Goal: Task Accomplishment & Management: Complete application form

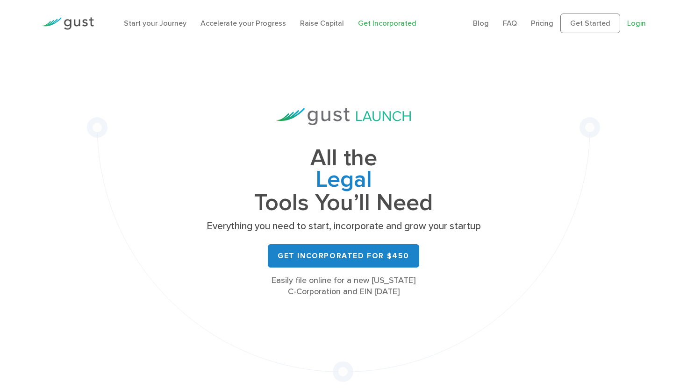
click at [637, 26] on link "Login" at bounding box center [636, 23] width 19 height 9
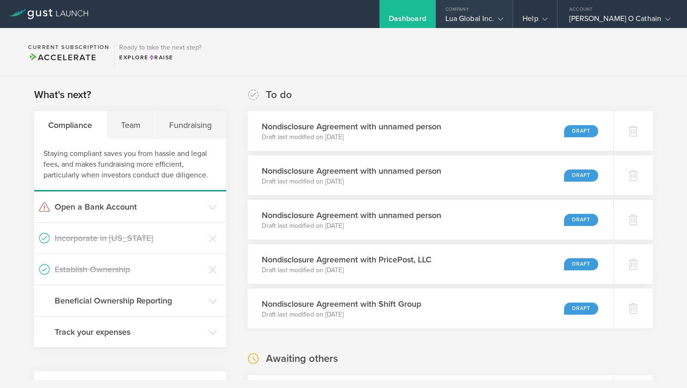
click at [504, 16] on div "Lua Global Inc." at bounding box center [474, 21] width 58 height 14
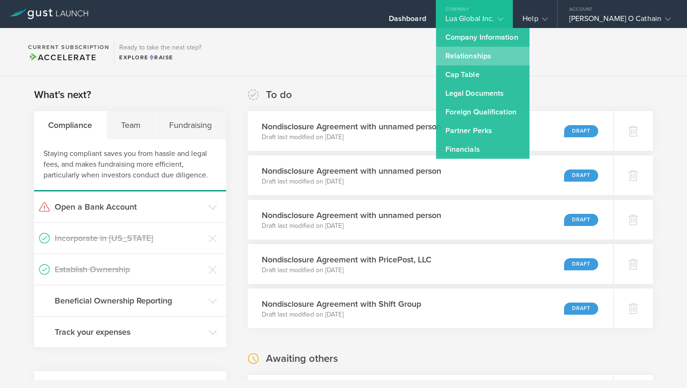
click at [495, 59] on link "Relationships" at bounding box center [482, 56] width 93 height 19
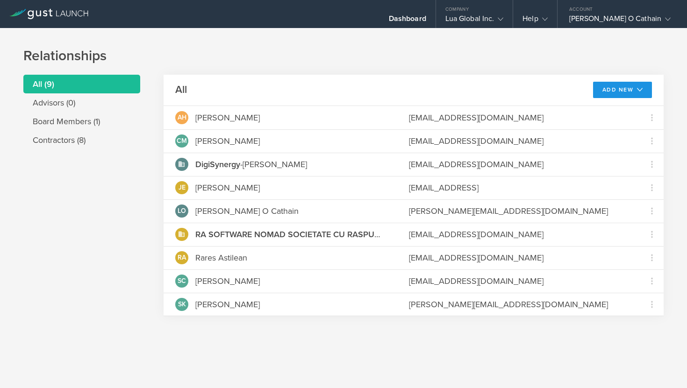
click at [614, 94] on button "Add New" at bounding box center [622, 90] width 59 height 16
click at [600, 116] on li "Add advisor" at bounding box center [619, 111] width 60 height 18
click at [616, 92] on button "Add New" at bounding box center [622, 90] width 59 height 16
click at [620, 128] on li "Add contractor" at bounding box center [619, 129] width 60 height 18
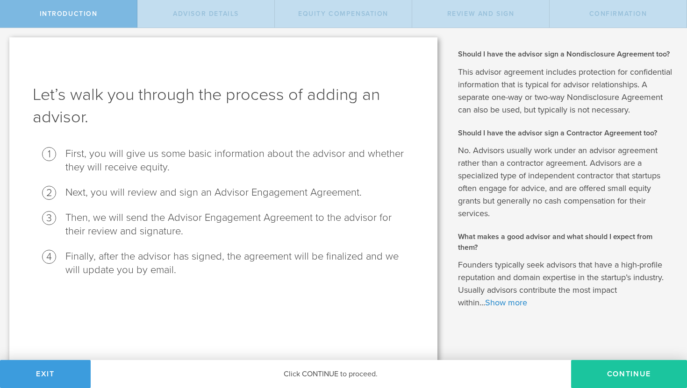
click at [614, 381] on button "Continue" at bounding box center [629, 374] width 116 height 28
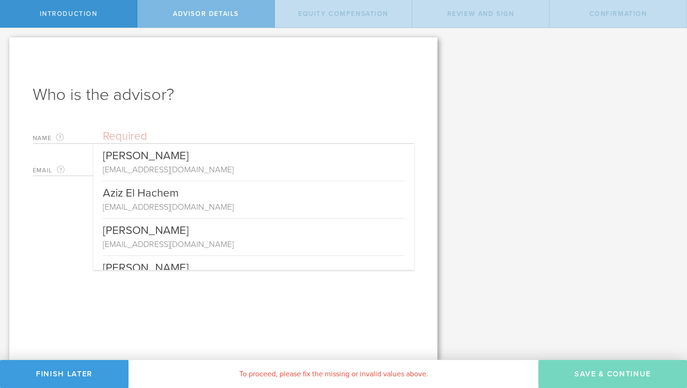
click at [170, 136] on input "text" at bounding box center [258, 136] width 311 height 14
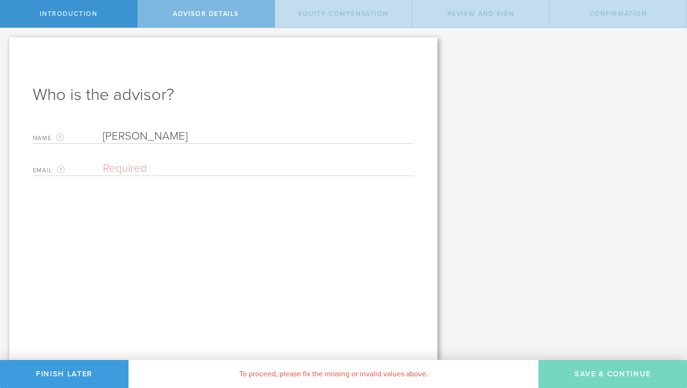
type input "Sherif Aziz"
click at [162, 164] on input "email" at bounding box center [256, 169] width 307 height 14
type input "sherif@heylua.ai"
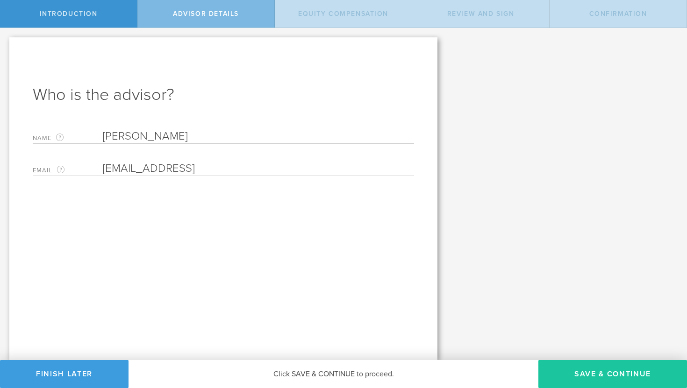
click at [602, 371] on button "Save & Continue" at bounding box center [612, 374] width 149 height 28
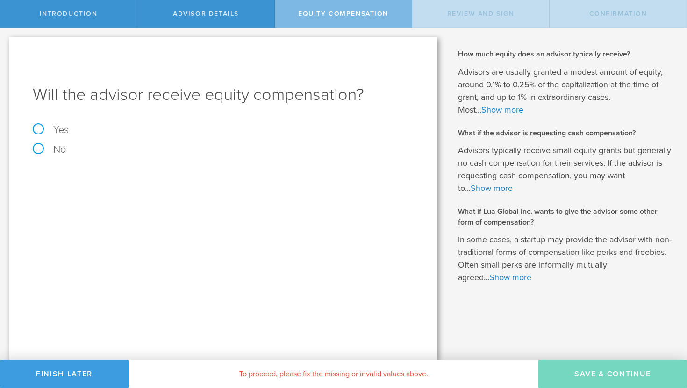
click at [35, 149] on label "No" at bounding box center [223, 149] width 381 height 10
click at [6, 43] on input "No" at bounding box center [3, 35] width 6 height 15
radio input "true"
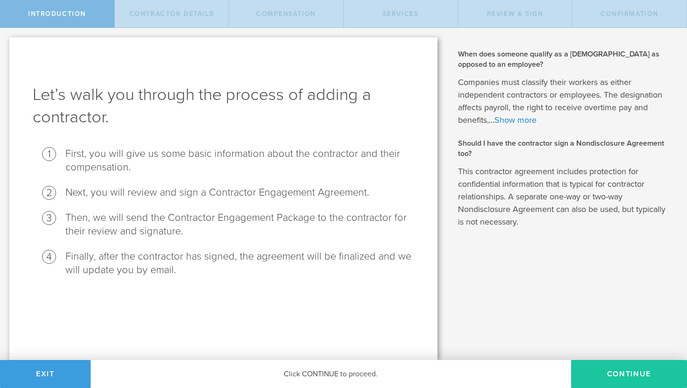
click at [635, 374] on button "Continue" at bounding box center [629, 374] width 116 height 28
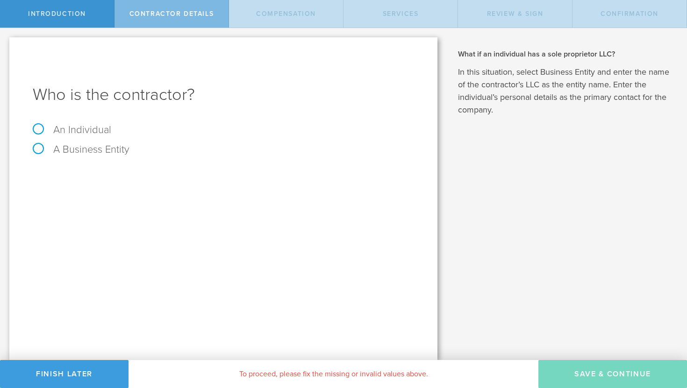
click at [77, 130] on label "An Individual" at bounding box center [72, 130] width 79 height 12
click at [6, 43] on input "An Individual" at bounding box center [3, 35] width 6 height 15
radio input "true"
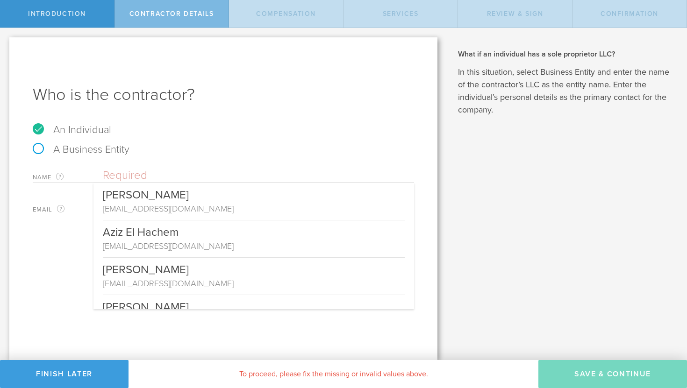
click at [155, 171] on input "text" at bounding box center [258, 176] width 311 height 14
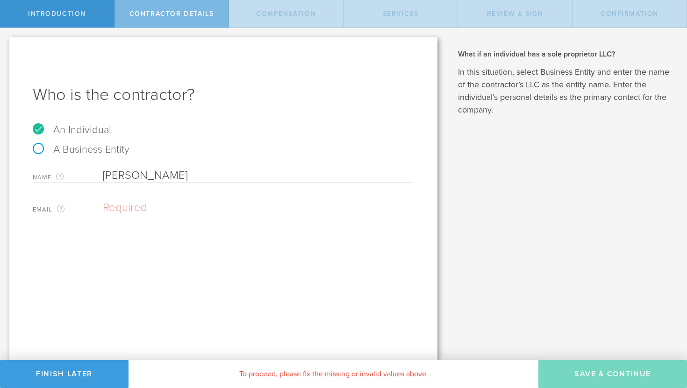
type input "Sherif Aziz"
click at [145, 204] on input "email" at bounding box center [256, 208] width 307 height 14
type input "sherif@heylua.ai"
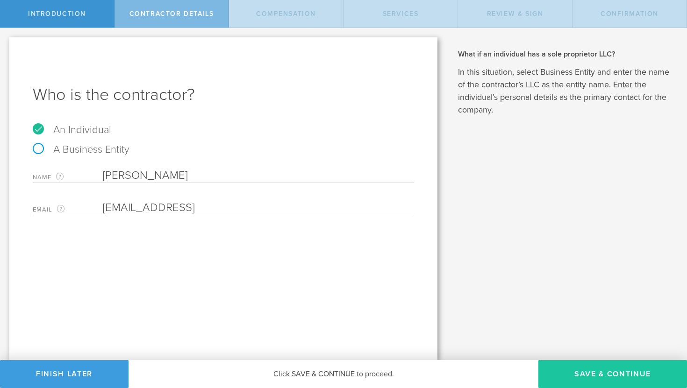
click at [591, 380] on button "Save & Continue" at bounding box center [612, 374] width 149 height 28
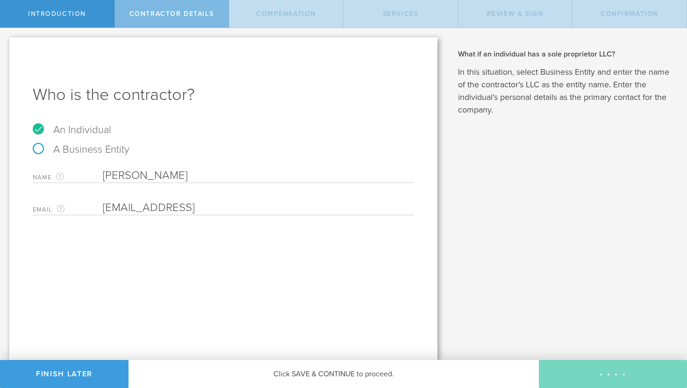
select select "none"
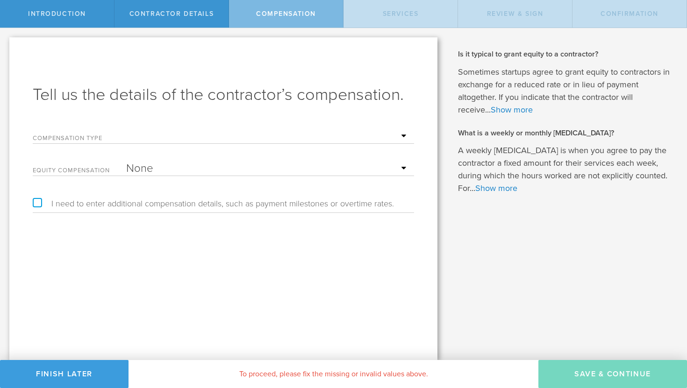
click at [400, 131] on select "Hourly Daily Weekly Retainer Monthly Retainer Project Flat Rate No cash compens…" at bounding box center [267, 136] width 283 height 14
select select "monthlyRetainer"
click at [126, 129] on select "Hourly Daily Weekly Retainer Monthly Retainer Project Flat Rate No cash compens…" at bounding box center [267, 136] width 283 height 14
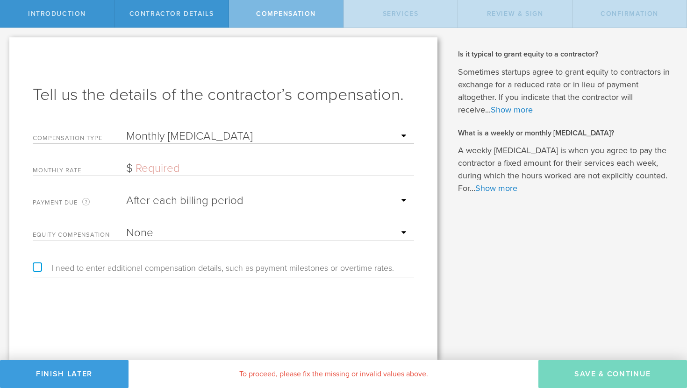
click at [255, 160] on div "monthly rate The monthly rate must be at least $1" at bounding box center [223, 166] width 381 height 19
click at [252, 166] on input "text" at bounding box center [267, 169] width 283 height 14
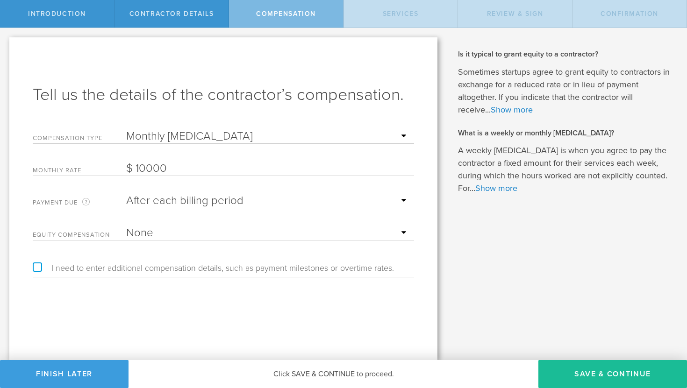
type input "10,000"
click at [273, 312] on div "Tell us the details of the contractor’s compensation. Compensation Type Hourly …" at bounding box center [223, 198] width 428 height 323
click at [612, 369] on button "Save & Continue" at bounding box center [612, 374] width 149 height 28
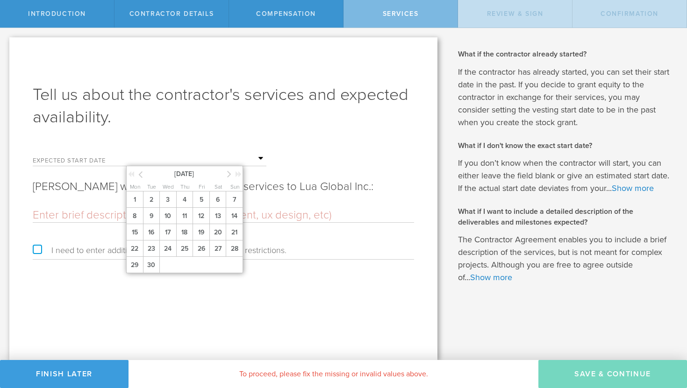
click at [211, 163] on input "text" at bounding box center [196, 159] width 140 height 14
click at [133, 215] on span "8" at bounding box center [134, 216] width 17 height 16
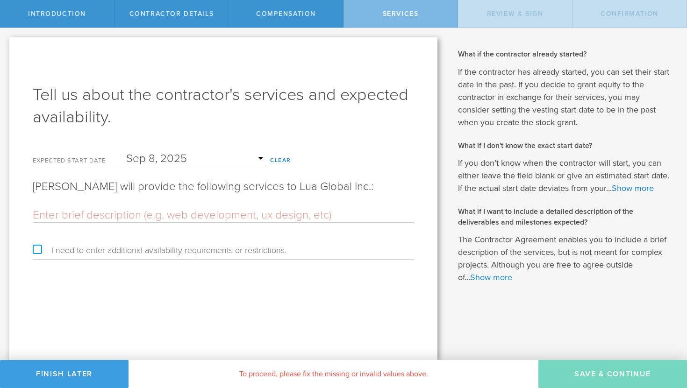
click at [133, 215] on input "text" at bounding box center [223, 215] width 381 height 14
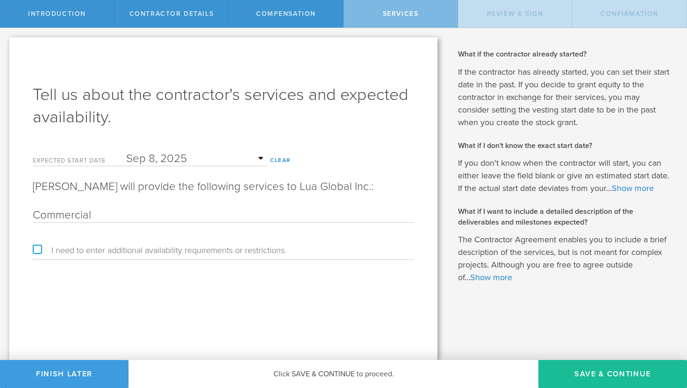
click at [73, 205] on div "Commercial" at bounding box center [223, 213] width 381 height 19
click at [72, 215] on input "Commercial" at bounding box center [223, 215] width 381 height 14
type input "Head of Commercial"
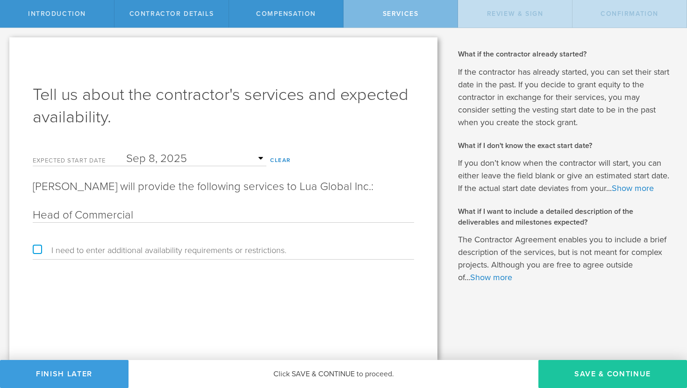
click at [602, 375] on button "Save & Continue" at bounding box center [612, 374] width 149 height 28
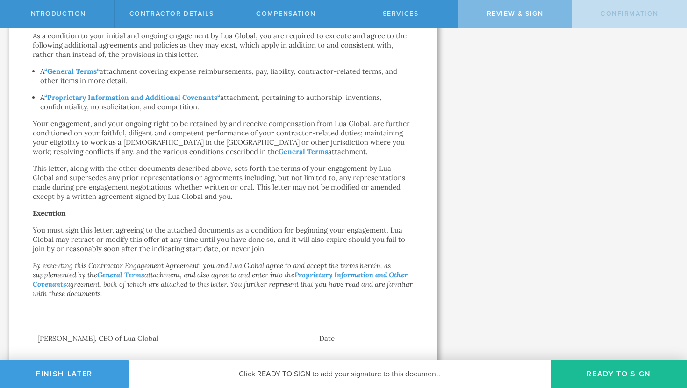
scroll to position [484, 0]
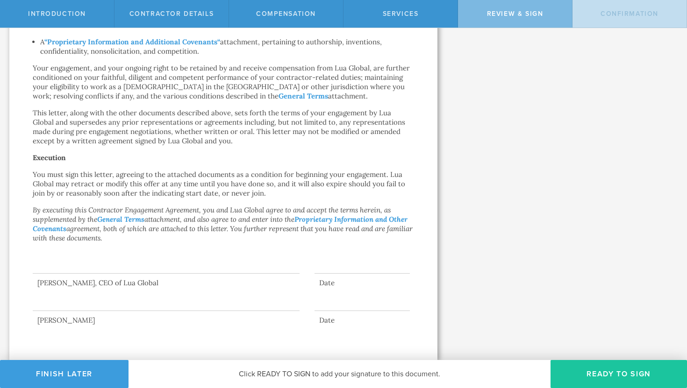
click at [611, 372] on button "Ready to Sign" at bounding box center [619, 374] width 136 height 28
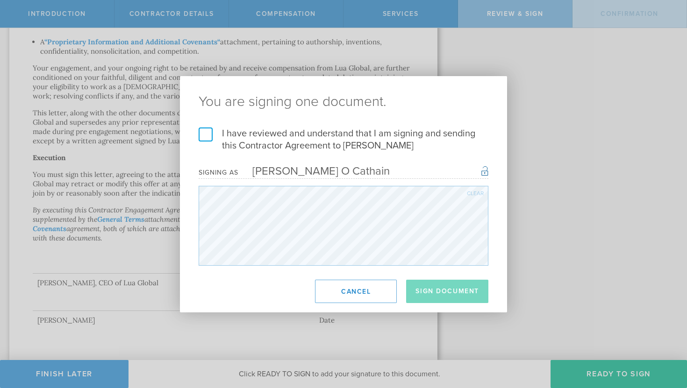
click at [203, 132] on label "I have reviewed and understand that I am signing and sending this Contractor Ag…" at bounding box center [344, 140] width 290 height 24
click at [0, 0] on input "I have reviewed and understand that I am signing and sending this Contractor Ag…" at bounding box center [0, 0] width 0 height 0
click at [447, 295] on button "Sign Document" at bounding box center [447, 291] width 82 height 23
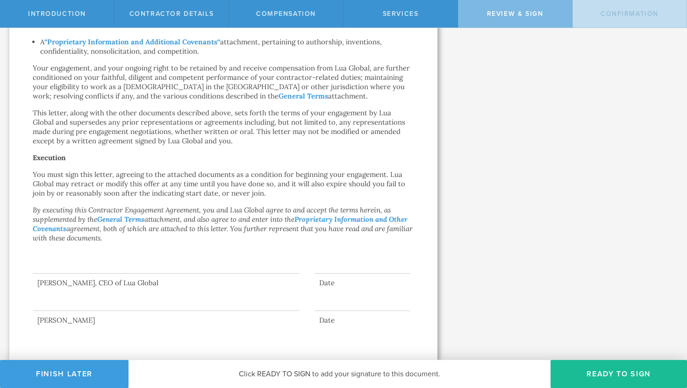
scroll to position [0, 0]
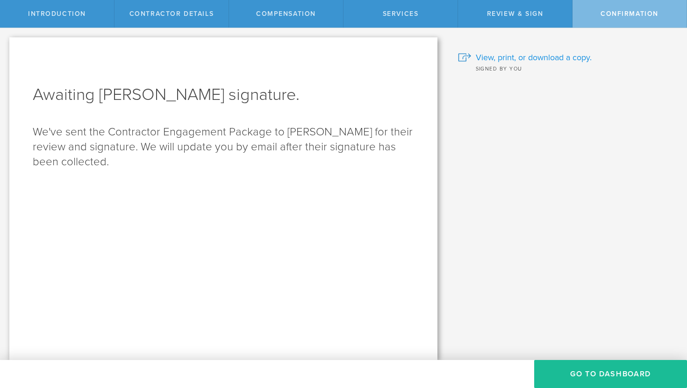
click at [526, 59] on span "View, print, or download a copy." at bounding box center [534, 57] width 116 height 12
